Goal: Check status: Check status

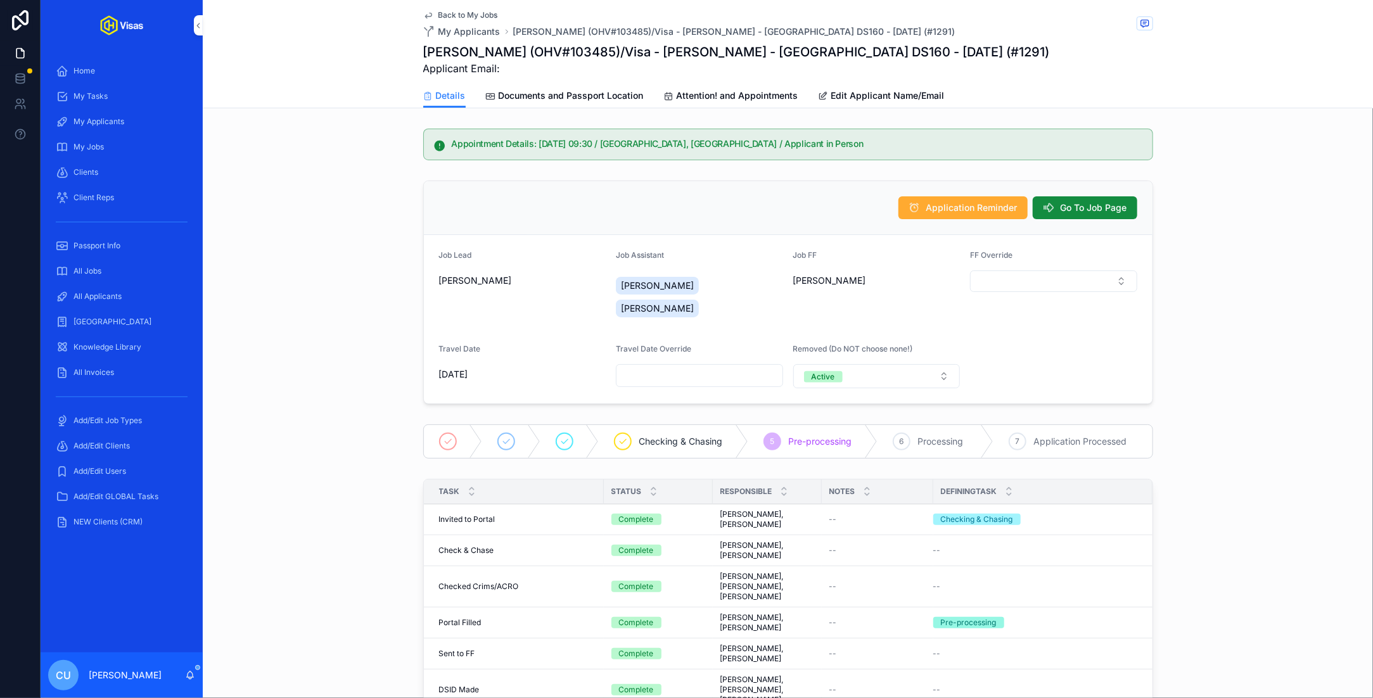
click at [108, 303] on div "All Applicants" at bounding box center [122, 296] width 132 height 20
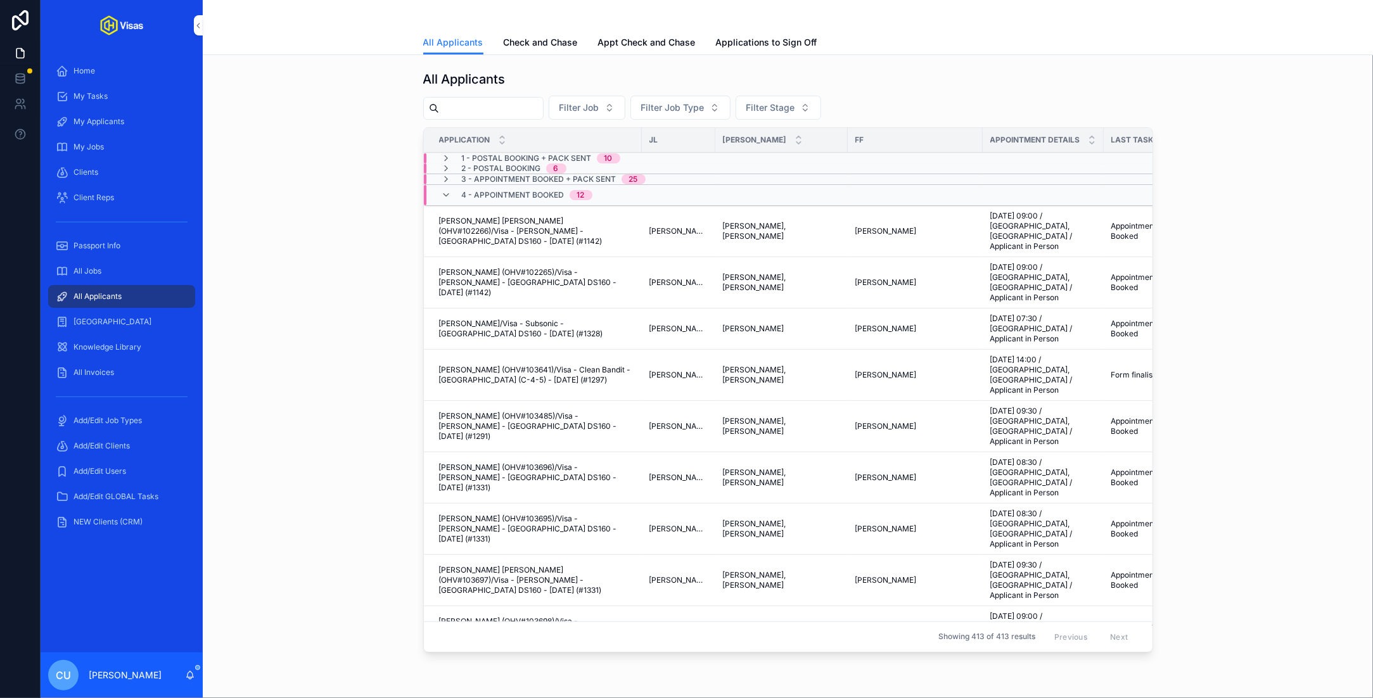
click at [105, 272] on div "All Jobs" at bounding box center [122, 271] width 132 height 20
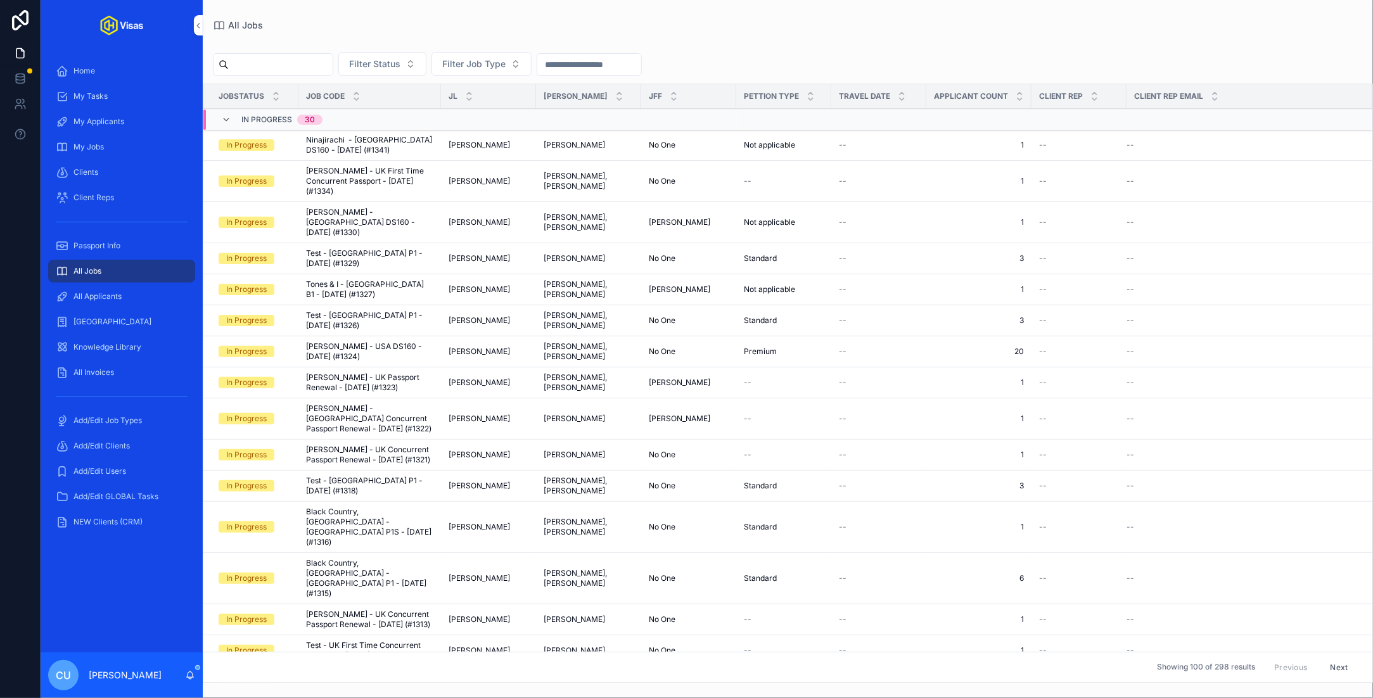
click at [307, 65] on input "scrollable content" at bounding box center [281, 65] width 104 height 18
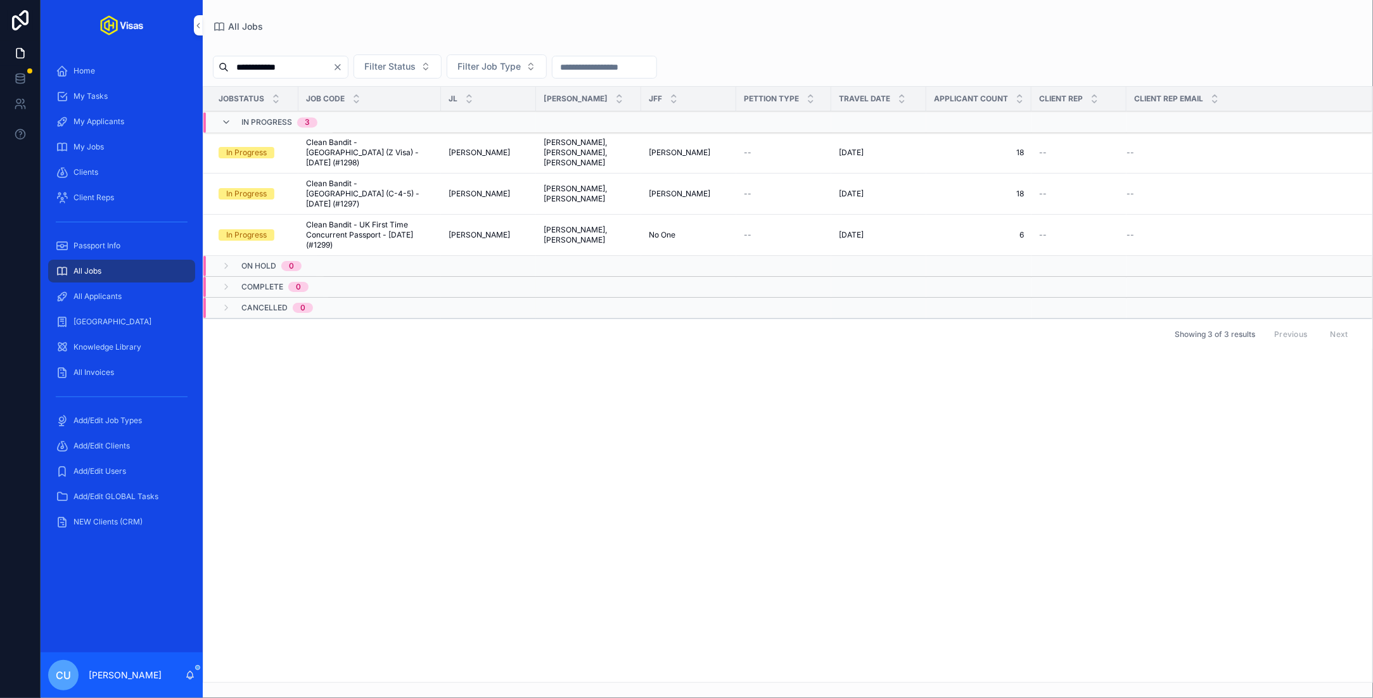
type input "**********"
click at [362, 220] on span "Clean Bandit - UK First Time Concurrent Passport - [DATE] (#1299)" at bounding box center [369, 235] width 127 height 30
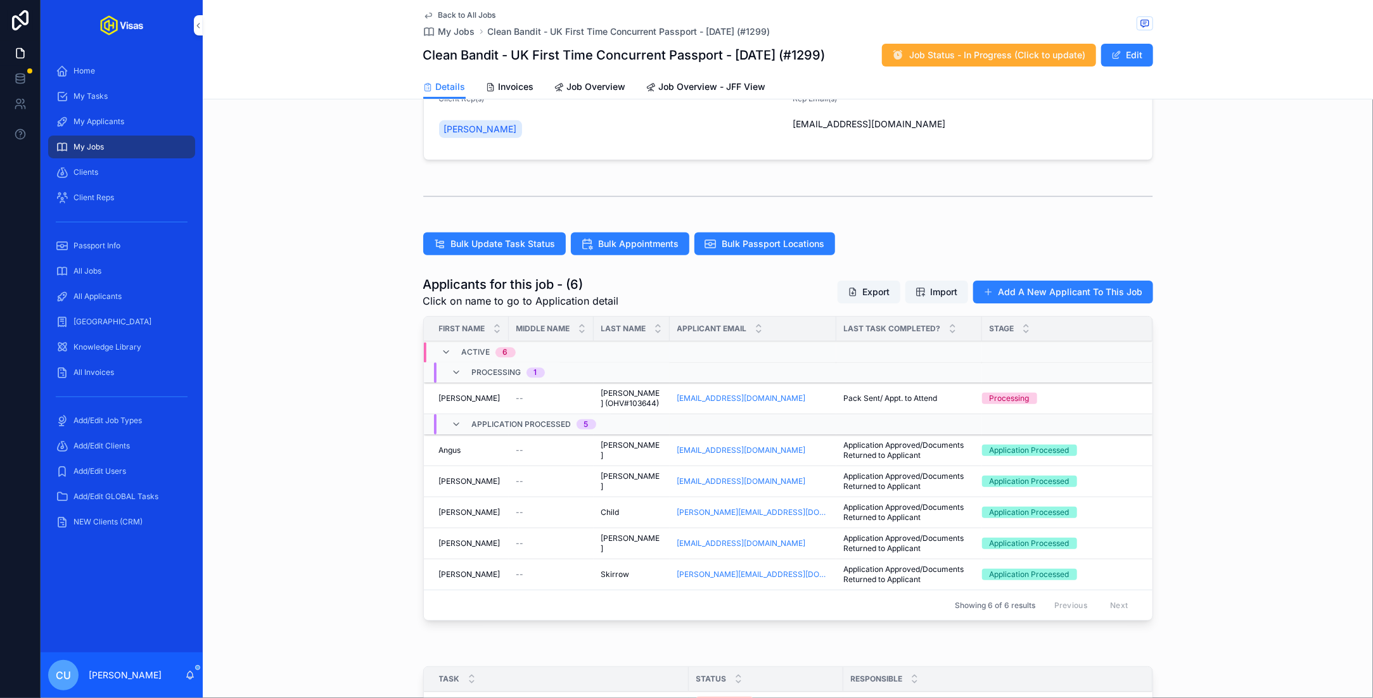
scroll to position [238, 0]
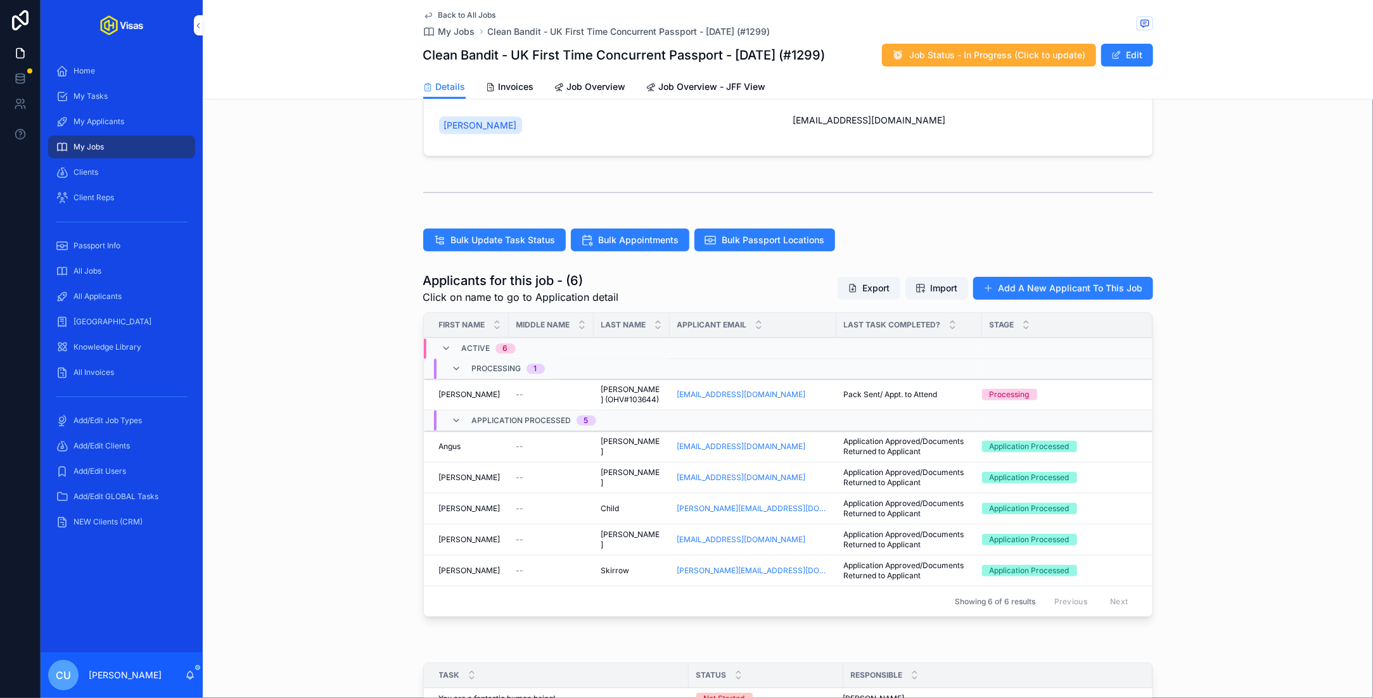
click at [517, 390] on span "--" at bounding box center [521, 395] width 8 height 10
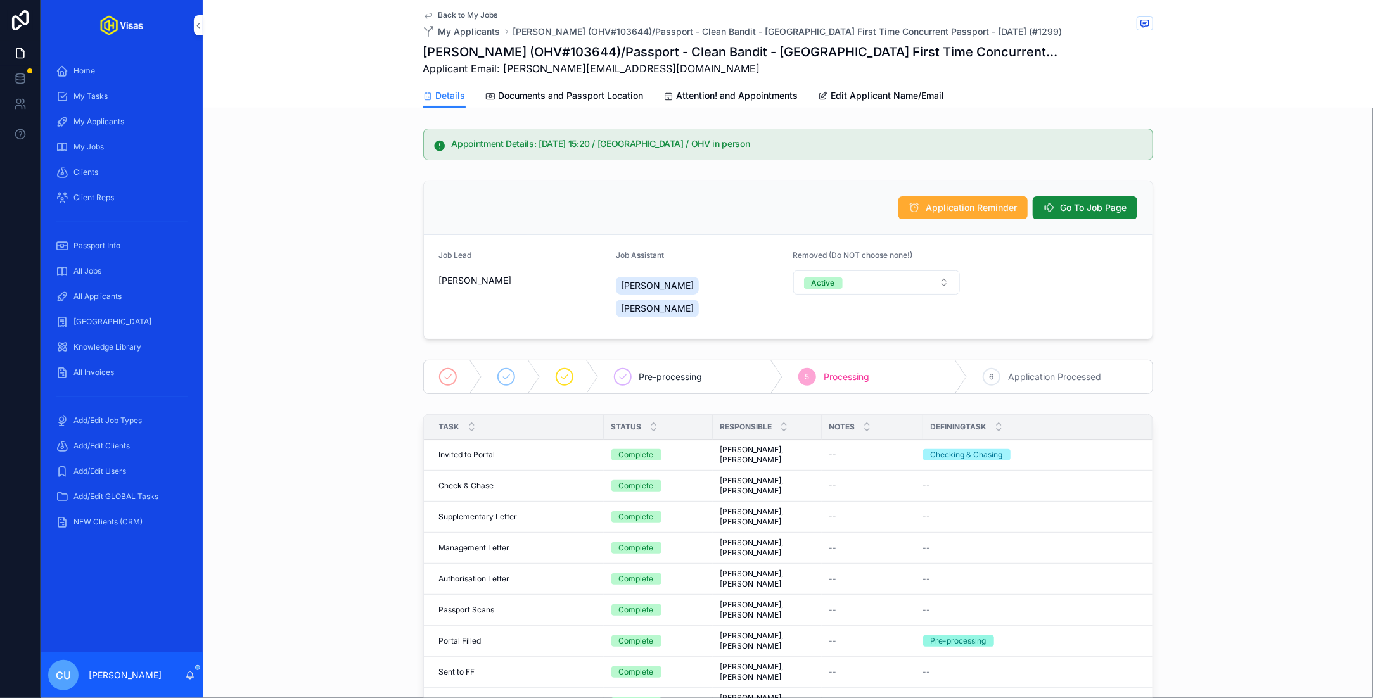
click at [546, 92] on span "Documents and Passport Location" at bounding box center [571, 95] width 145 height 13
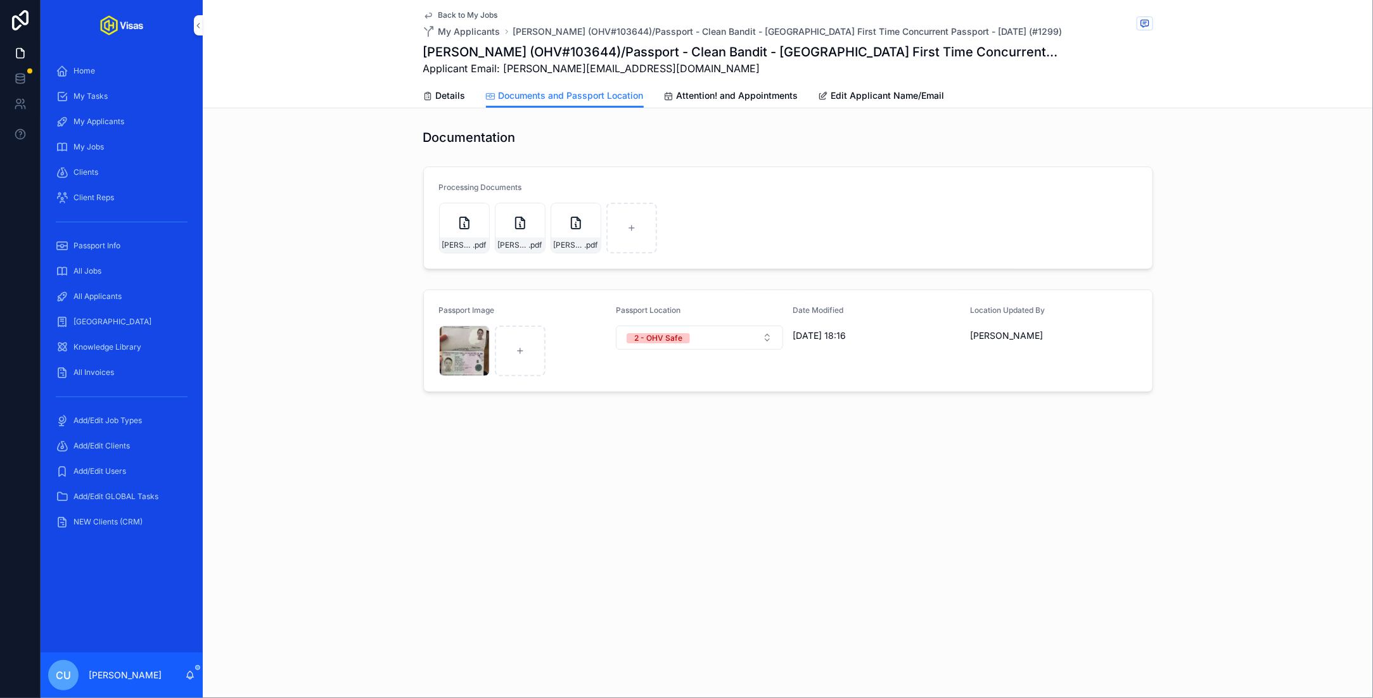
click at [118, 273] on div "All Jobs" at bounding box center [122, 271] width 132 height 20
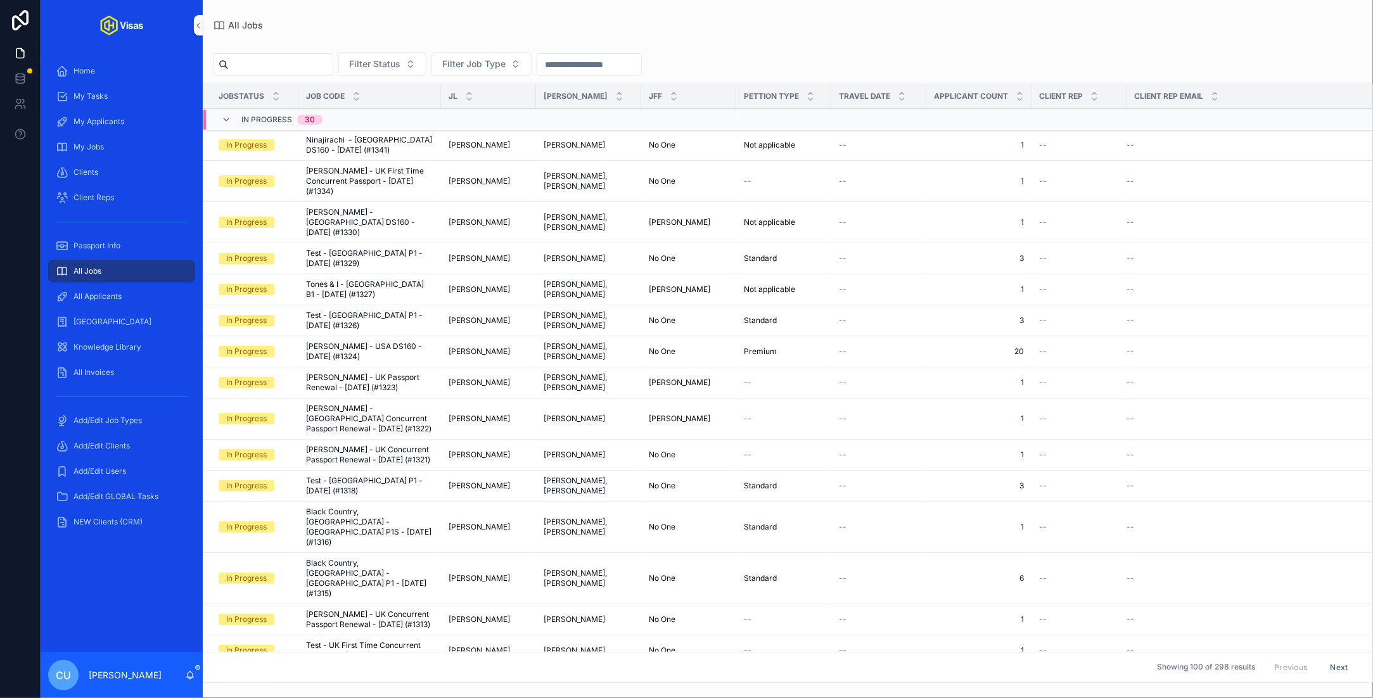
click at [134, 302] on div "All Applicants" at bounding box center [122, 296] width 132 height 20
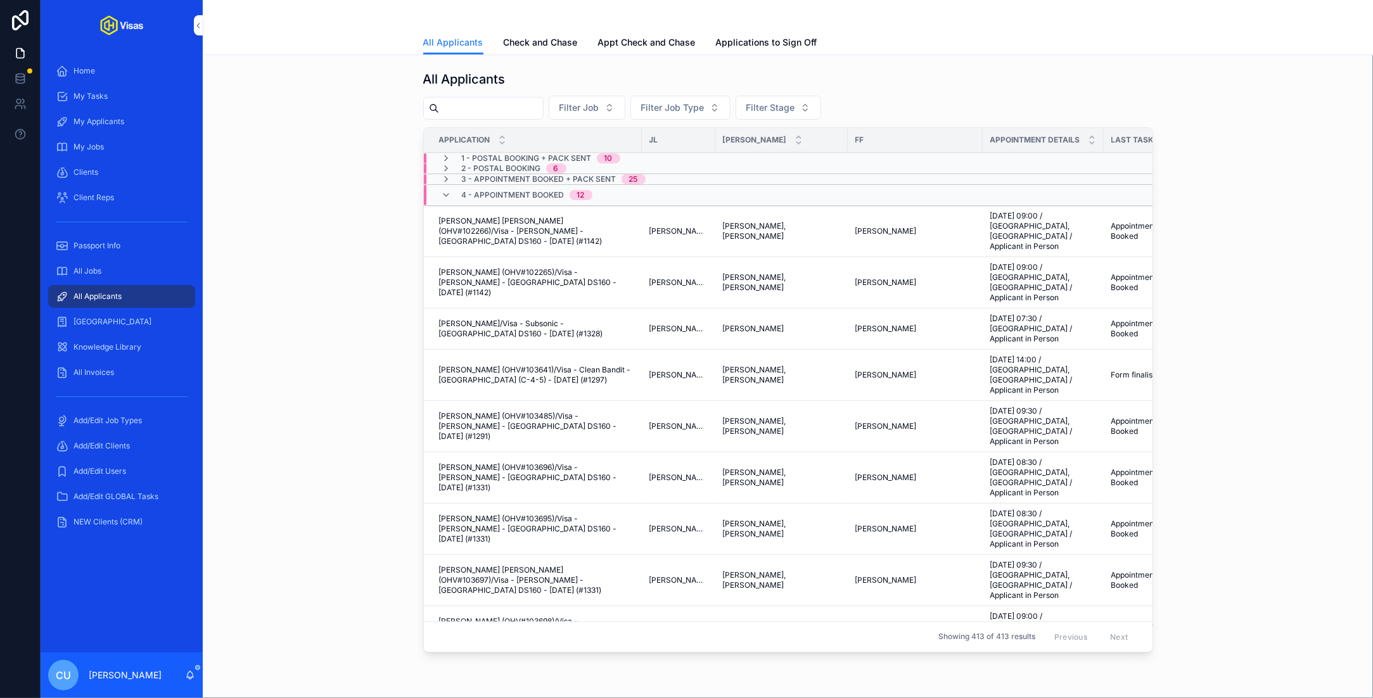
click at [534, 44] on span "Check and Chase" at bounding box center [541, 42] width 74 height 13
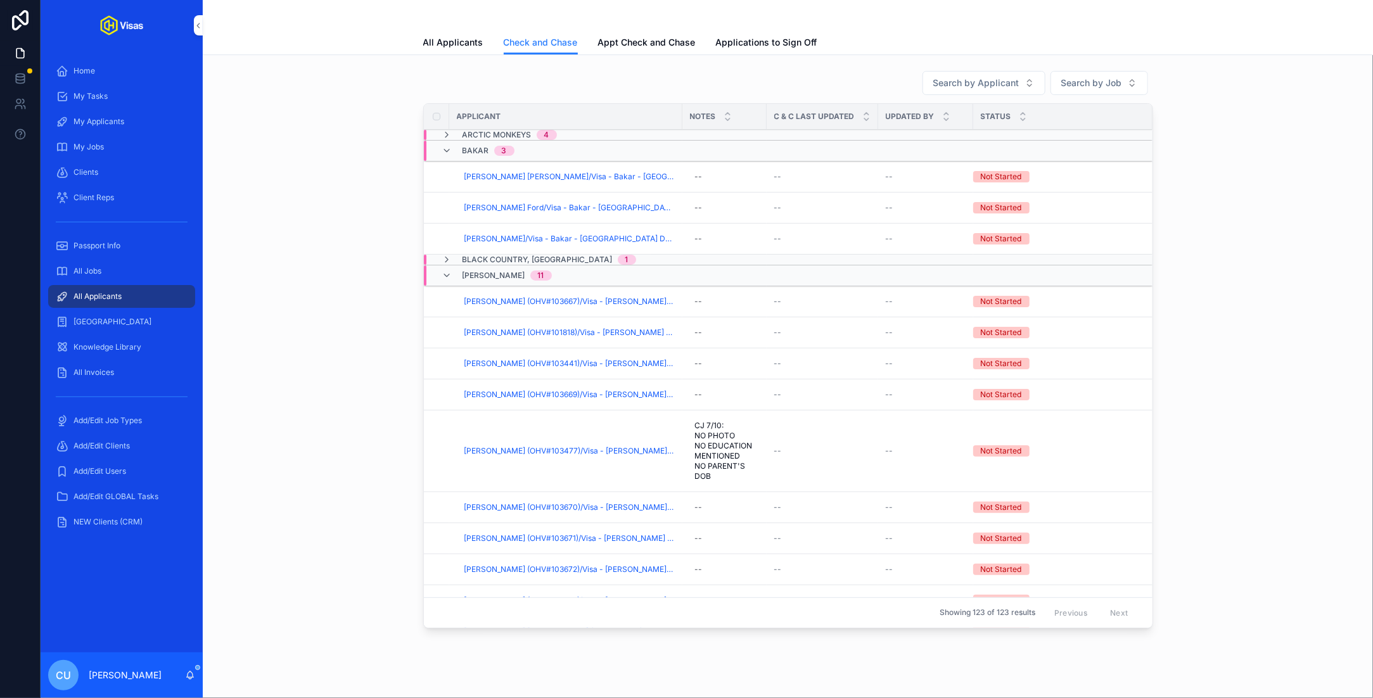
click at [471, 148] on span "Bakar" at bounding box center [476, 151] width 27 height 10
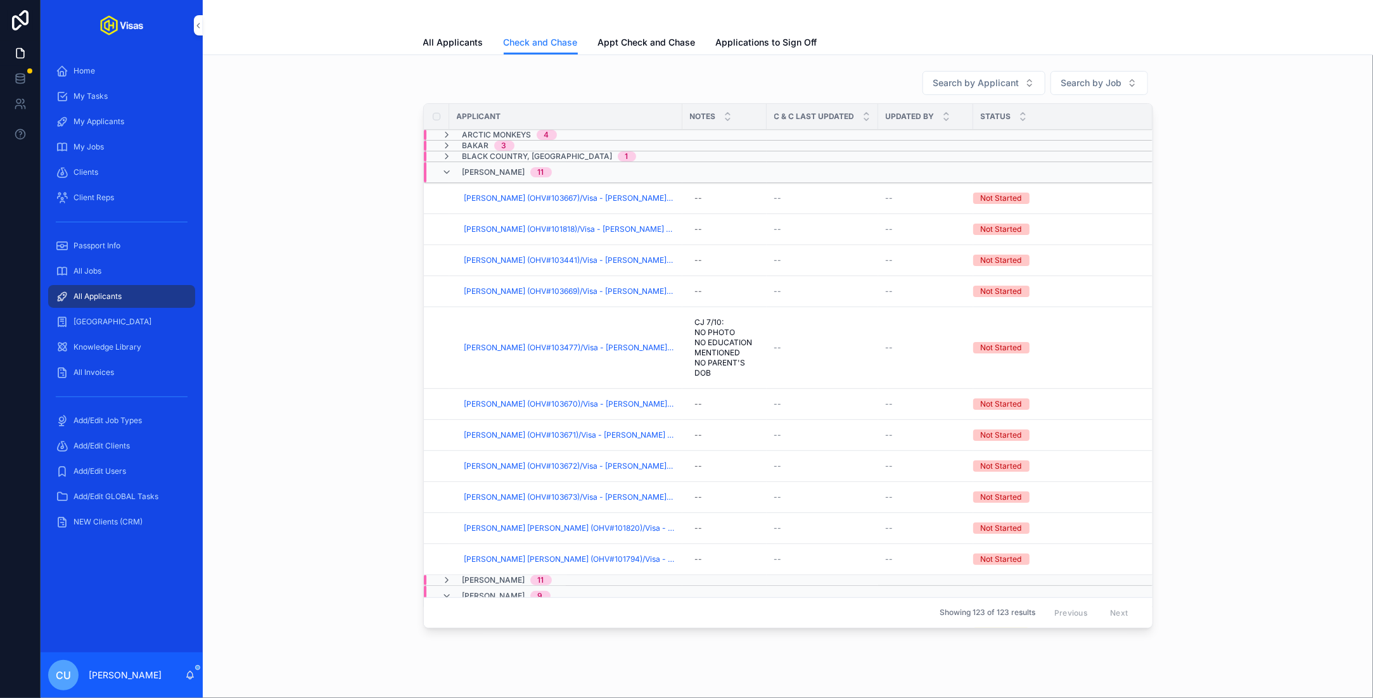
click at [487, 162] on div "[PERSON_NAME] 11" at bounding box center [507, 172] width 89 height 20
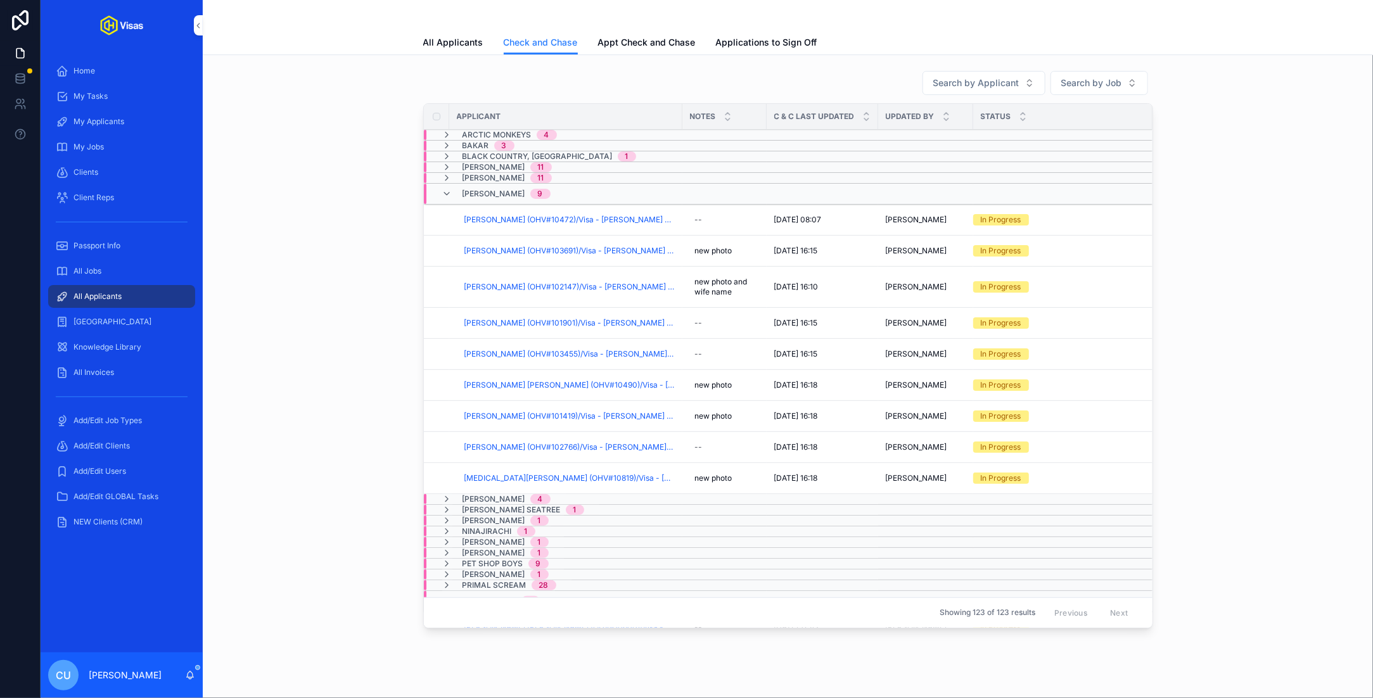
click at [489, 194] on span "[PERSON_NAME]" at bounding box center [494, 194] width 63 height 10
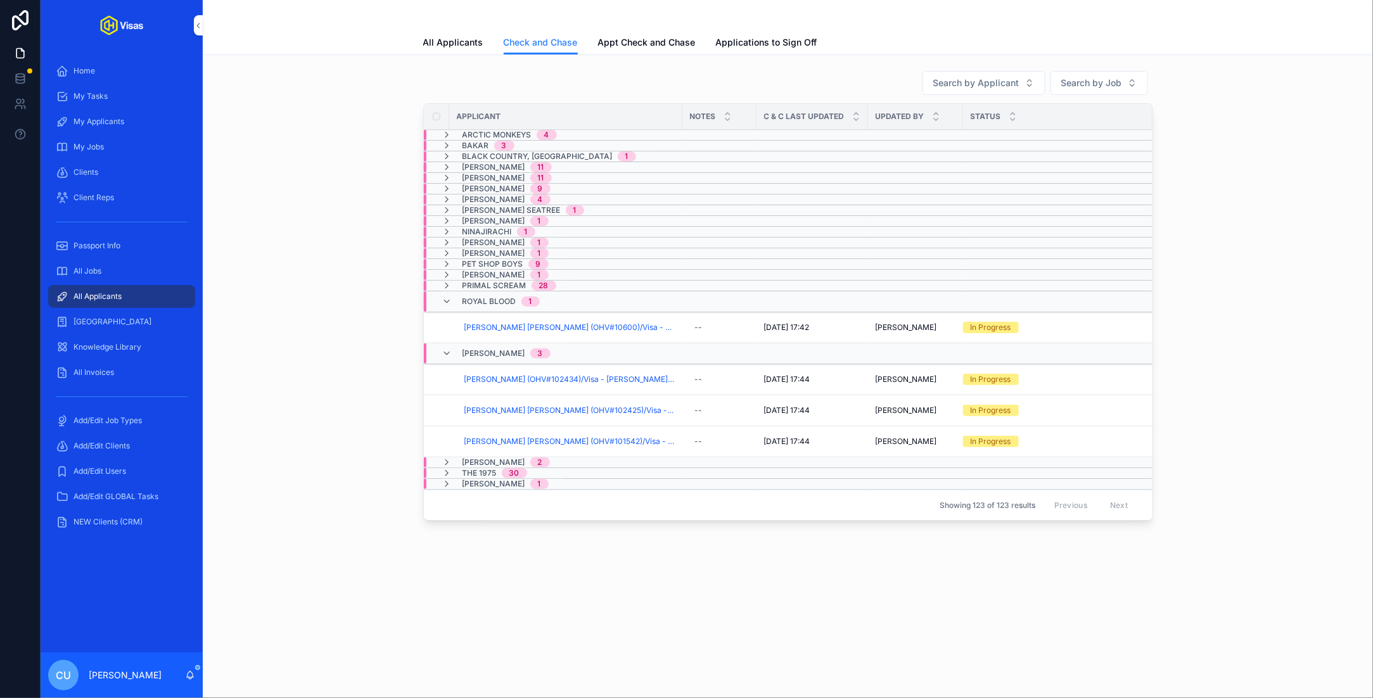
click at [489, 298] on span "Royal Blood" at bounding box center [490, 302] width 54 height 10
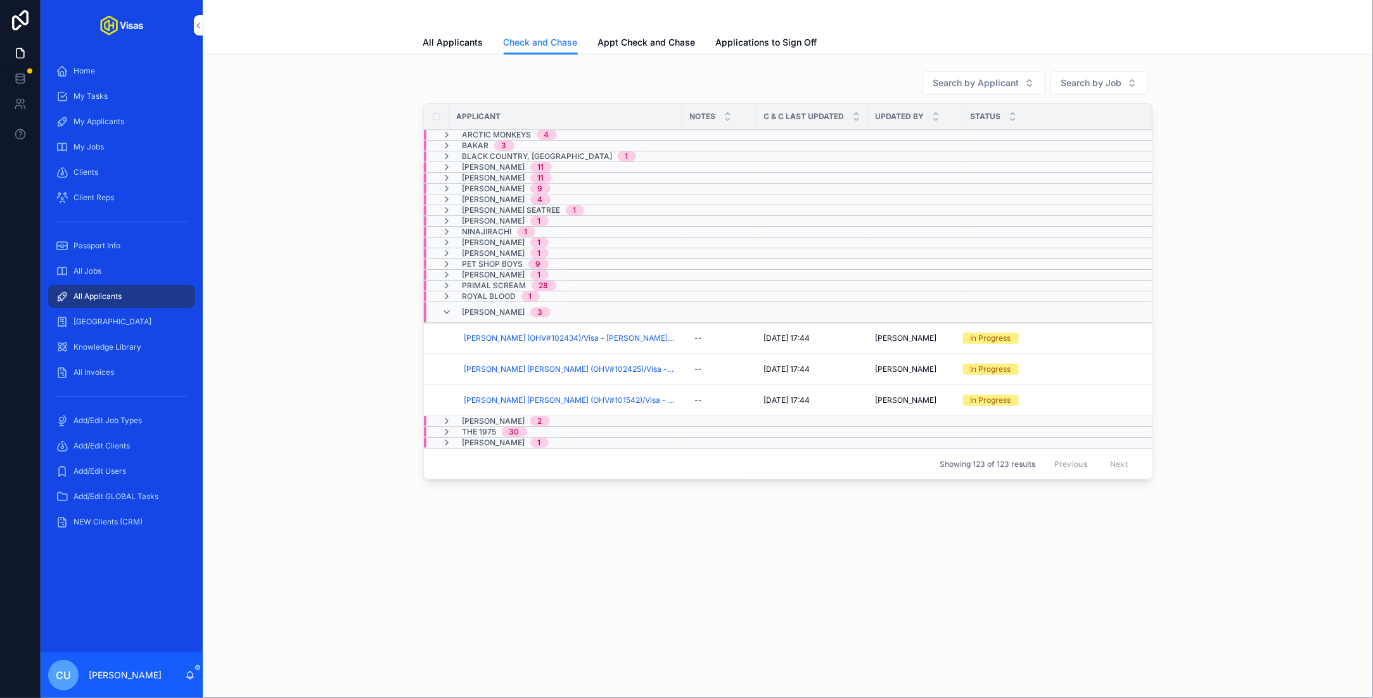
click at [487, 307] on span "[PERSON_NAME]" at bounding box center [494, 312] width 63 height 10
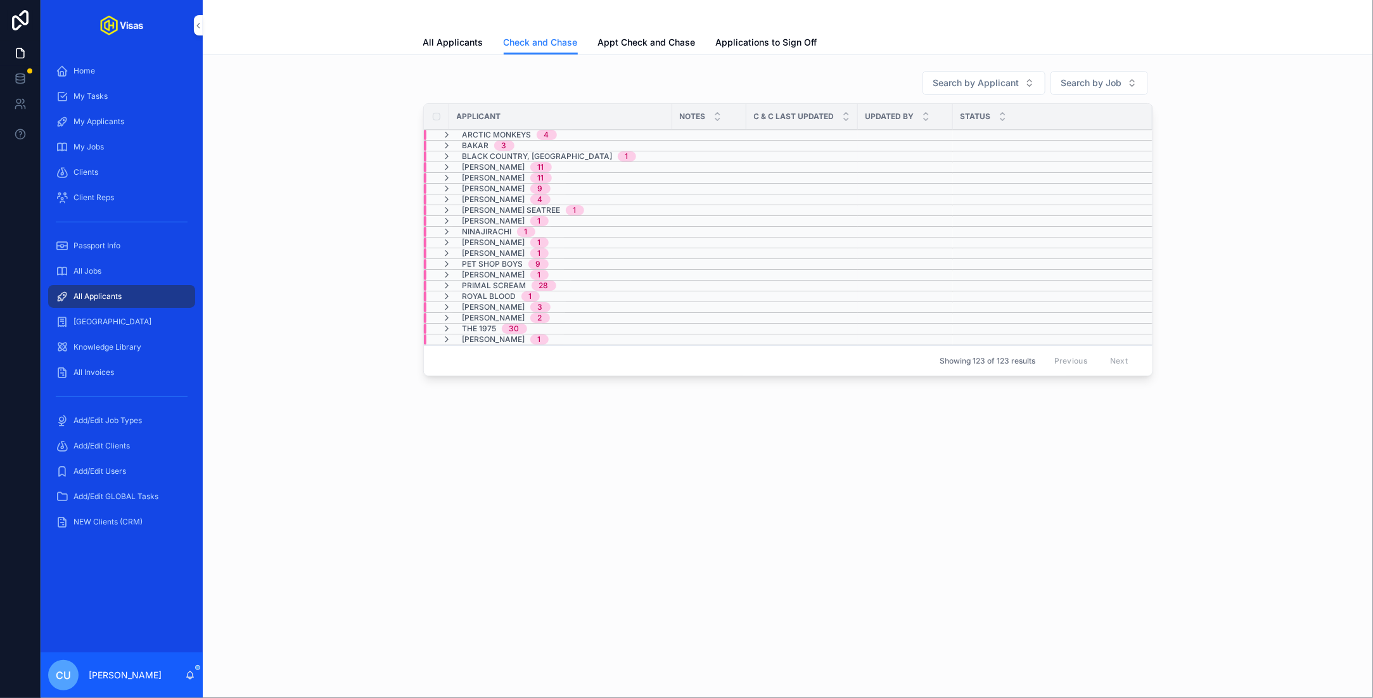
click at [487, 271] on span "[PERSON_NAME]" at bounding box center [494, 275] width 63 height 10
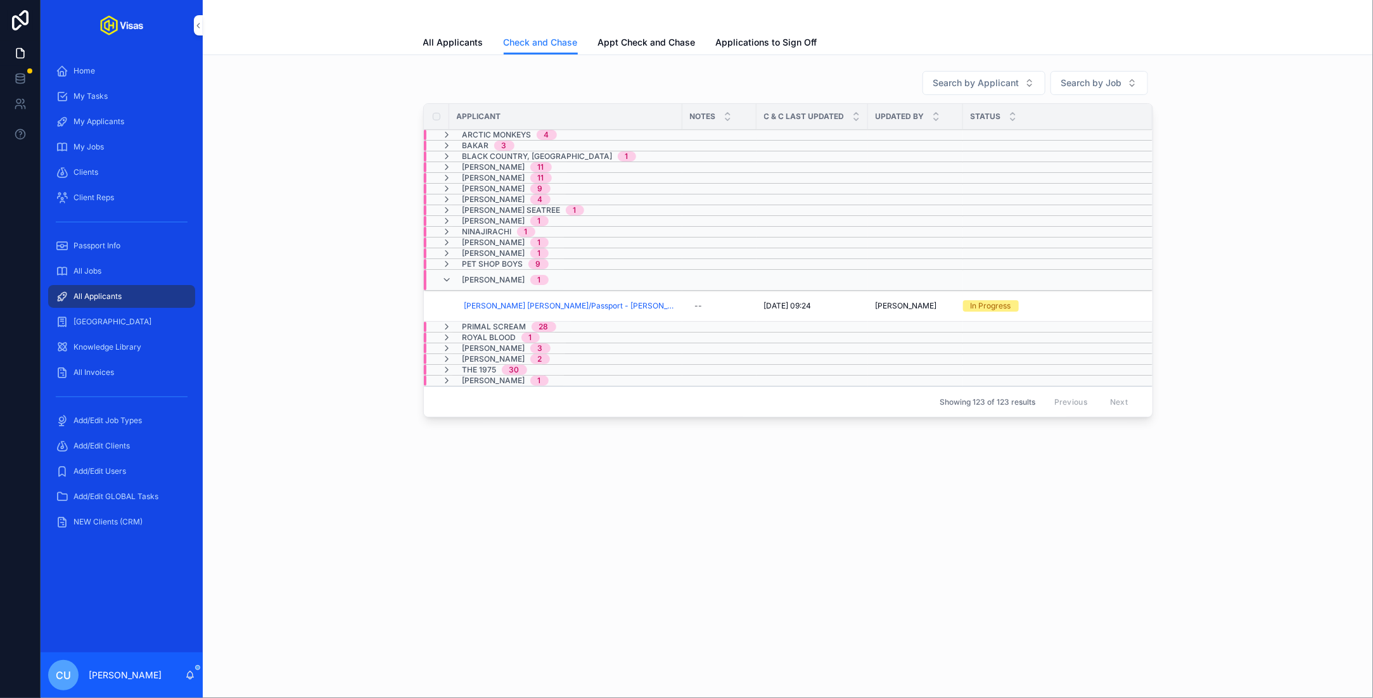
click at [562, 301] on span "[PERSON_NAME] [PERSON_NAME]/Passport - [PERSON_NAME] - [GEOGRAPHIC_DATA] Concur…" at bounding box center [570, 306] width 210 height 10
click at [0, 0] on span "Checked And Chased" at bounding box center [0, 0] width 0 height 0
click at [477, 276] on span "[PERSON_NAME]" at bounding box center [494, 280] width 63 height 10
